Goal: Information Seeking & Learning: Understand process/instructions

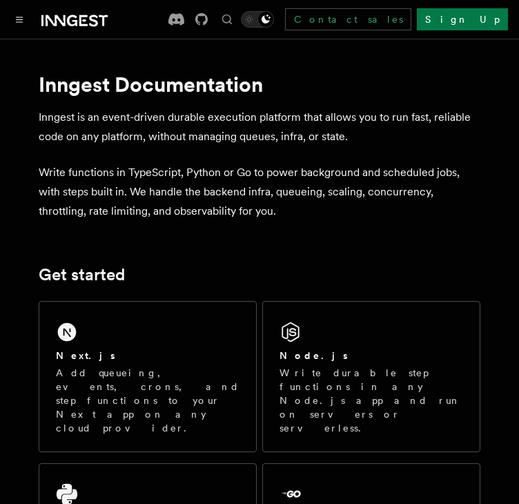
scroll to position [108, 0]
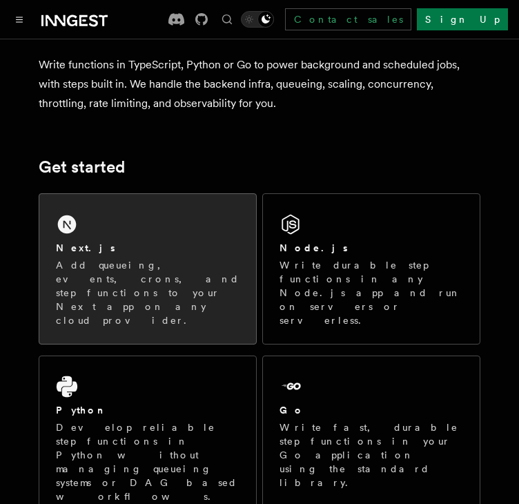
click at [188, 249] on div "Next.js" at bounding box center [148, 248] width 184 height 14
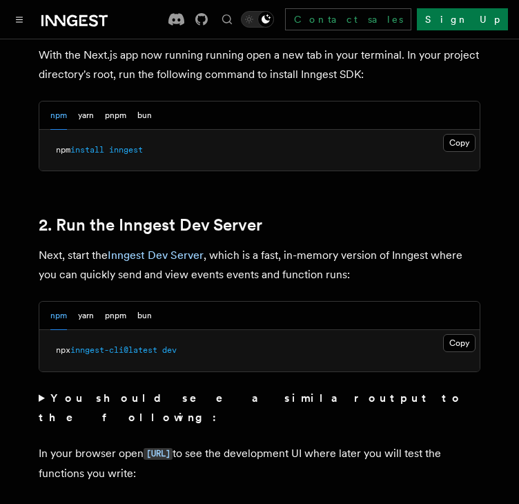
scroll to position [863, 0]
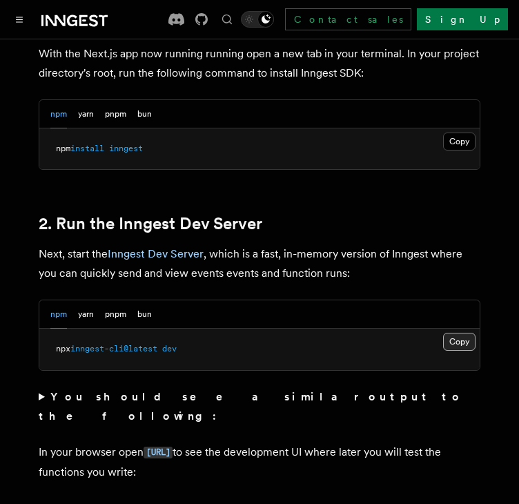
click at [453, 333] on button "Copy Copied" at bounding box center [459, 342] width 32 height 18
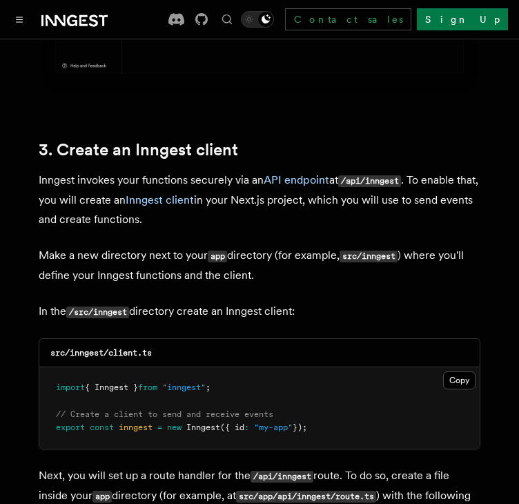
scroll to position [1549, 0]
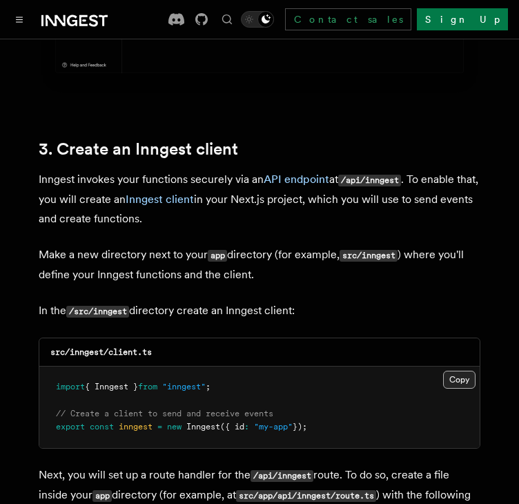
click at [450, 371] on button "Copy Copied" at bounding box center [459, 380] width 32 height 18
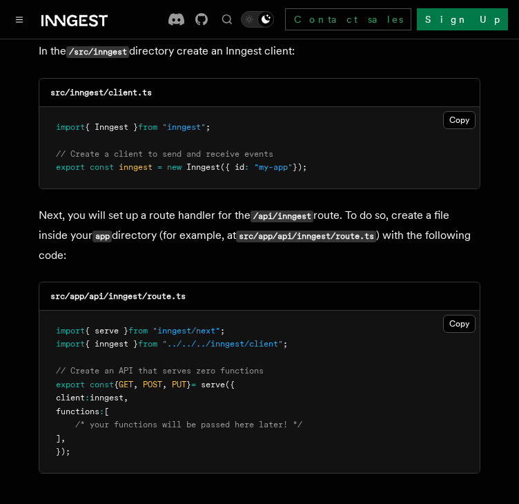
scroll to position [1810, 0]
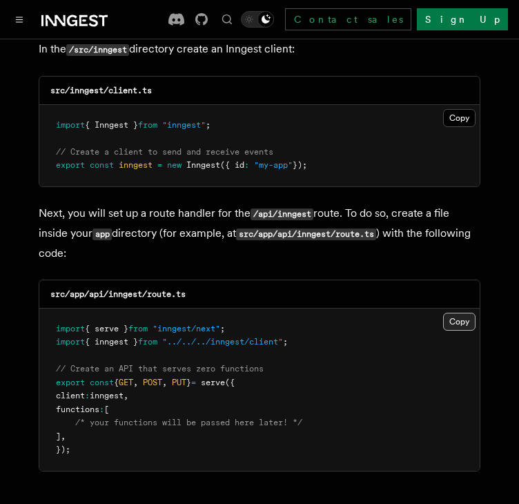
click at [458, 313] on button "Copy Copied" at bounding box center [459, 322] width 32 height 18
click at [469, 313] on button "Copy Copied" at bounding box center [459, 322] width 32 height 18
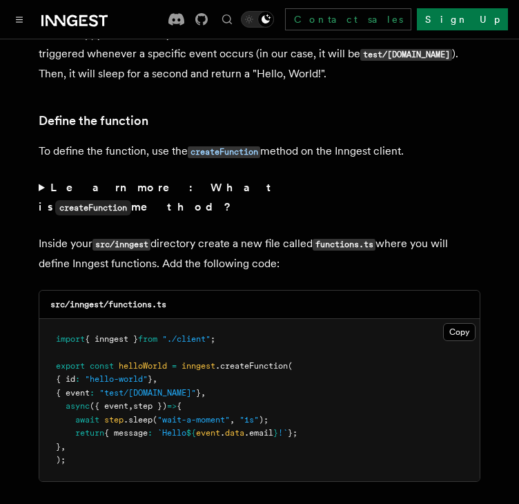
scroll to position [2333, 0]
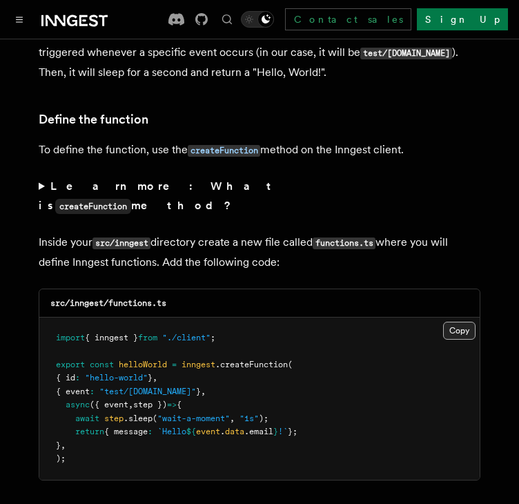
click at [466, 322] on button "Copy Copied" at bounding box center [459, 331] width 32 height 18
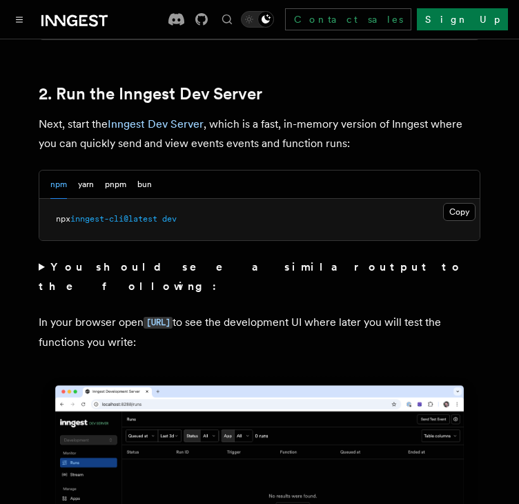
scroll to position [962, 0]
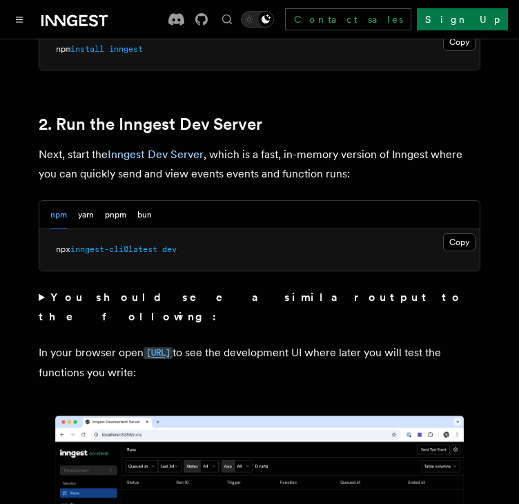
click at [173, 347] on code "[URL]" at bounding box center [158, 353] width 29 height 12
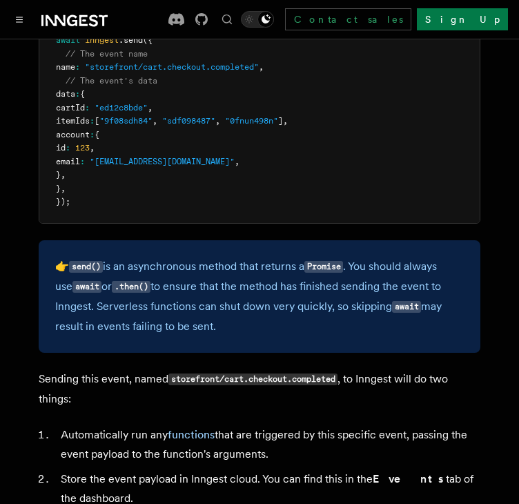
scroll to position [502, 0]
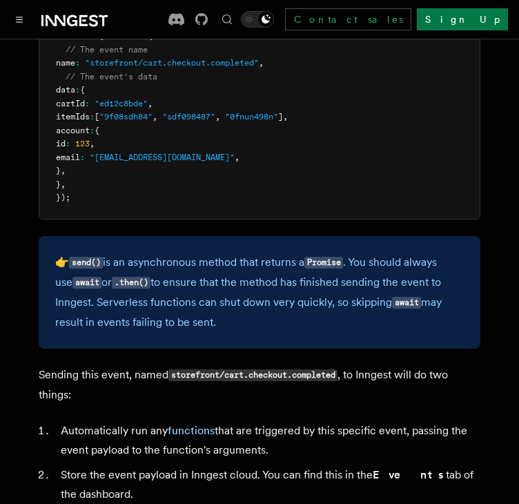
click at [90, 18] on icon at bounding box center [93, 20] width 9 height 12
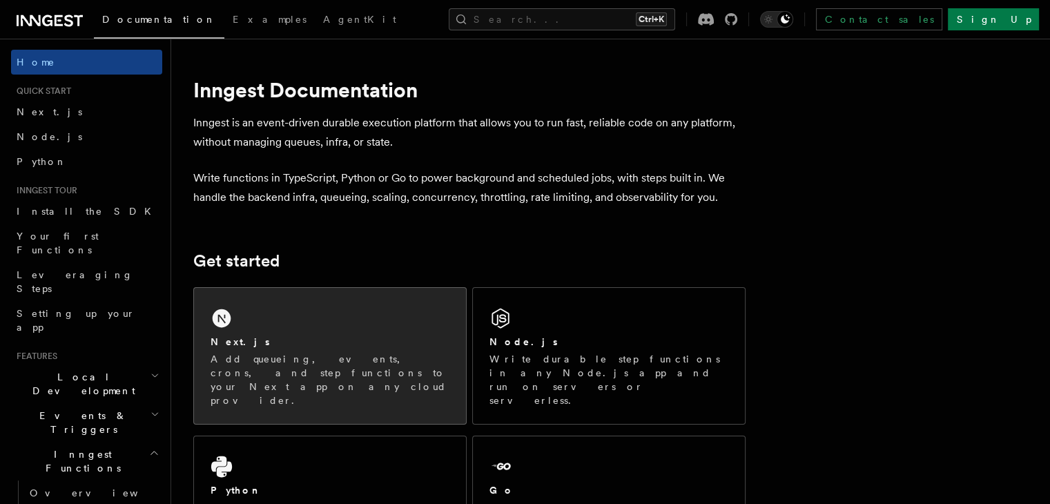
click at [389, 354] on p "Add queueing, events, crons, and step functions to your Next app on any cloud p…" at bounding box center [329, 379] width 239 height 55
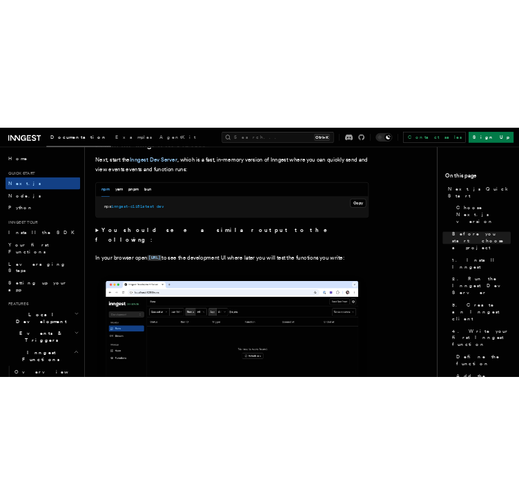
scroll to position [999, 0]
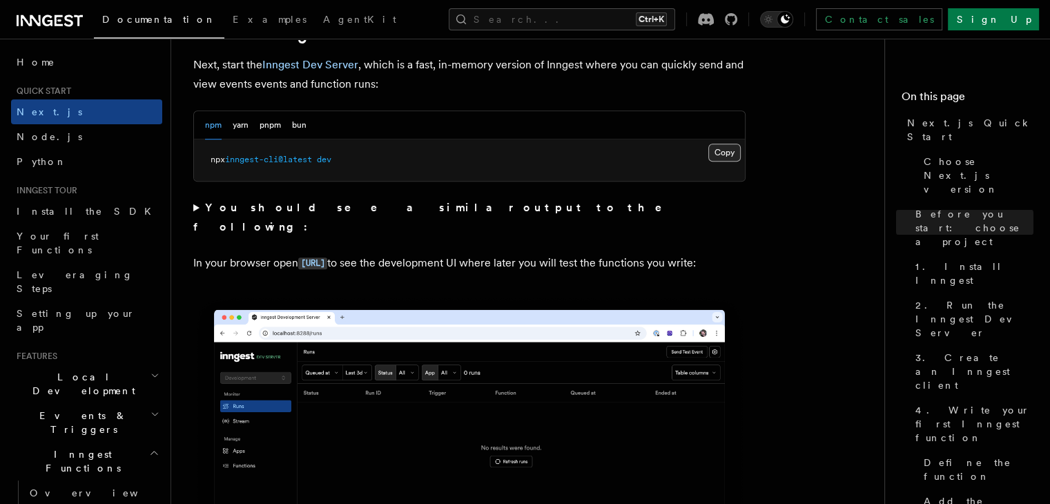
click at [728, 150] on button "Copy Copied" at bounding box center [724, 153] width 32 height 18
